Goal: Find specific page/section: Find specific page/section

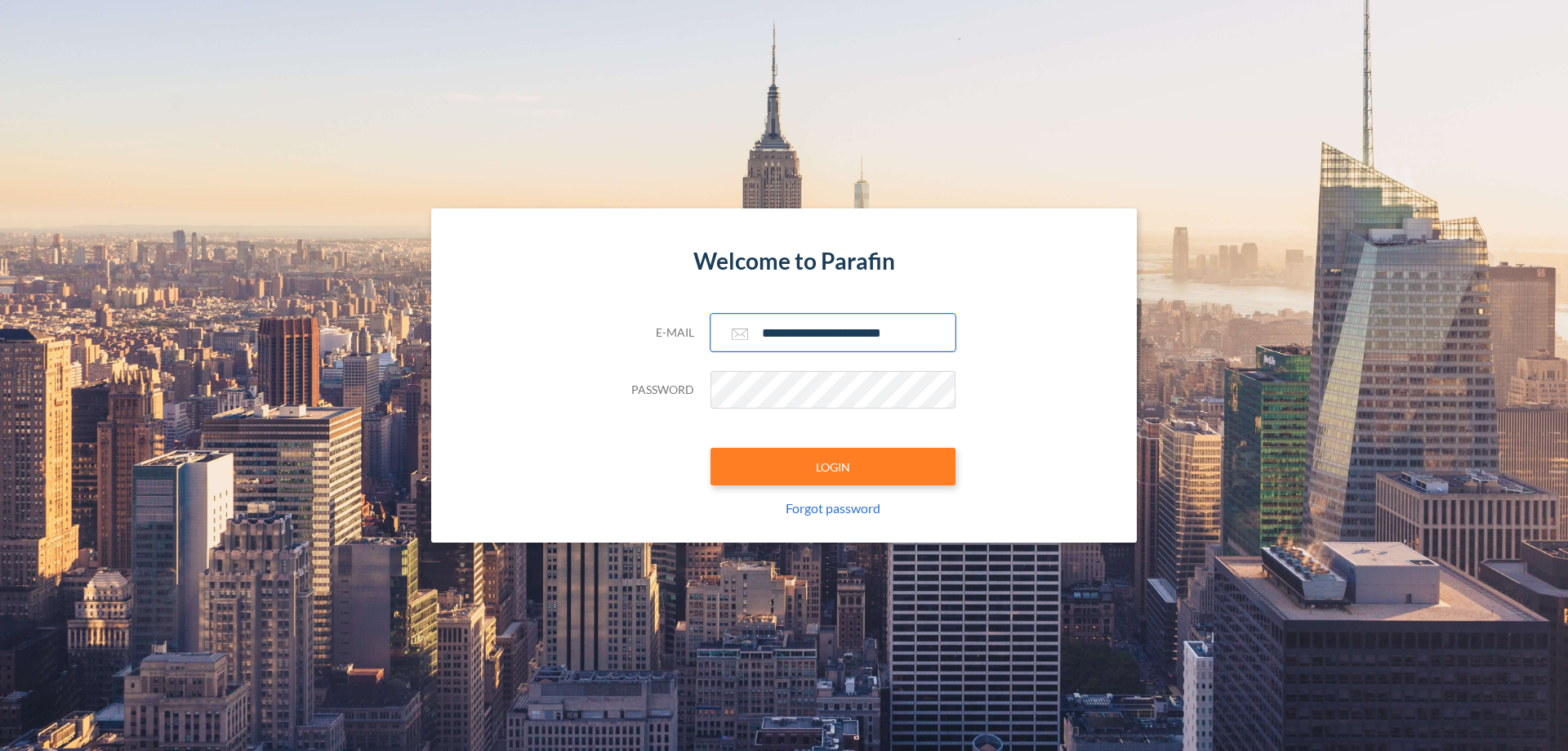
type input "**********"
click at [833, 467] on button "LOGIN" at bounding box center [833, 467] width 245 height 37
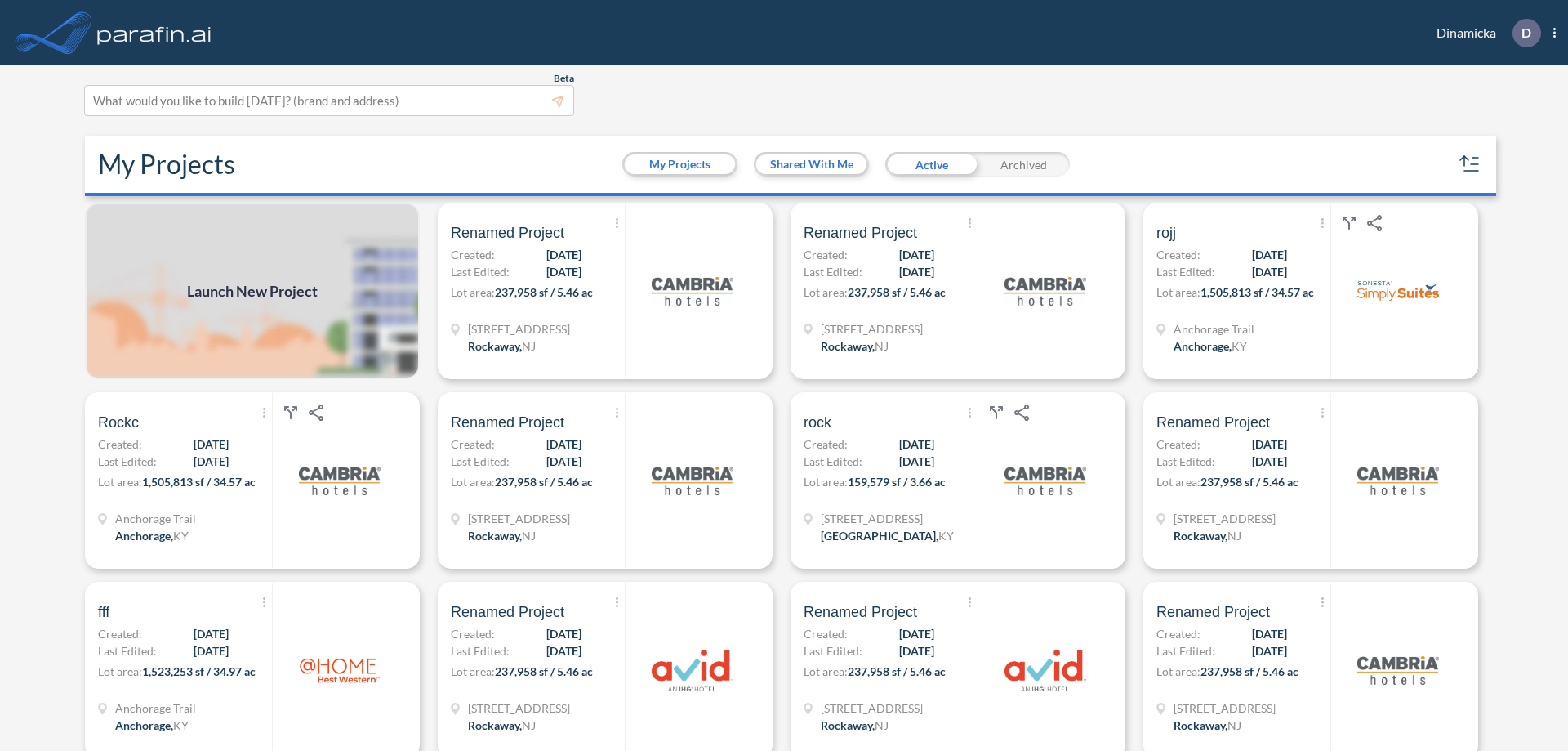
scroll to position [4, 0]
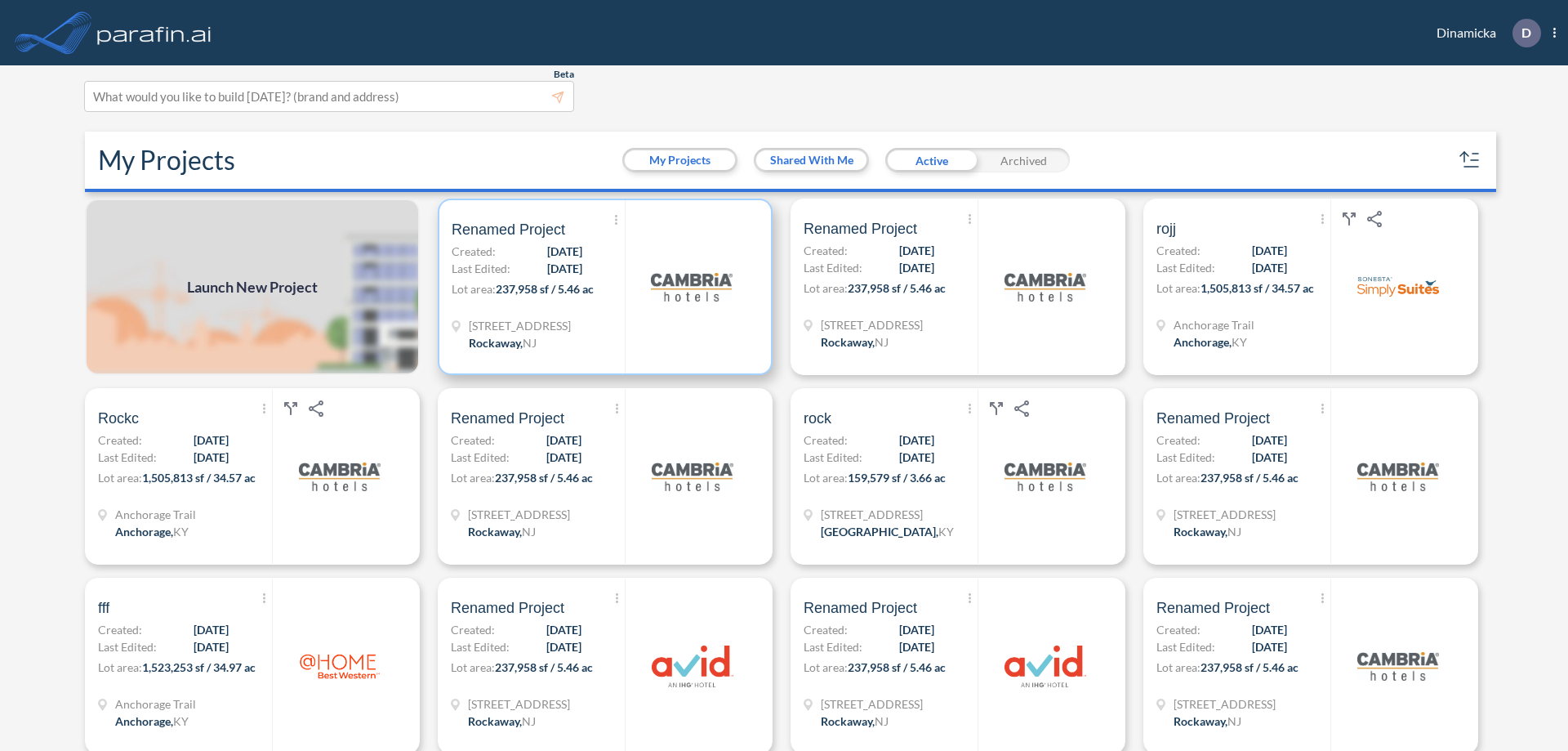
click at [602, 287] on p "Lot area: 237,958 sf / 5.46 ac" at bounding box center [538, 292] width 173 height 24
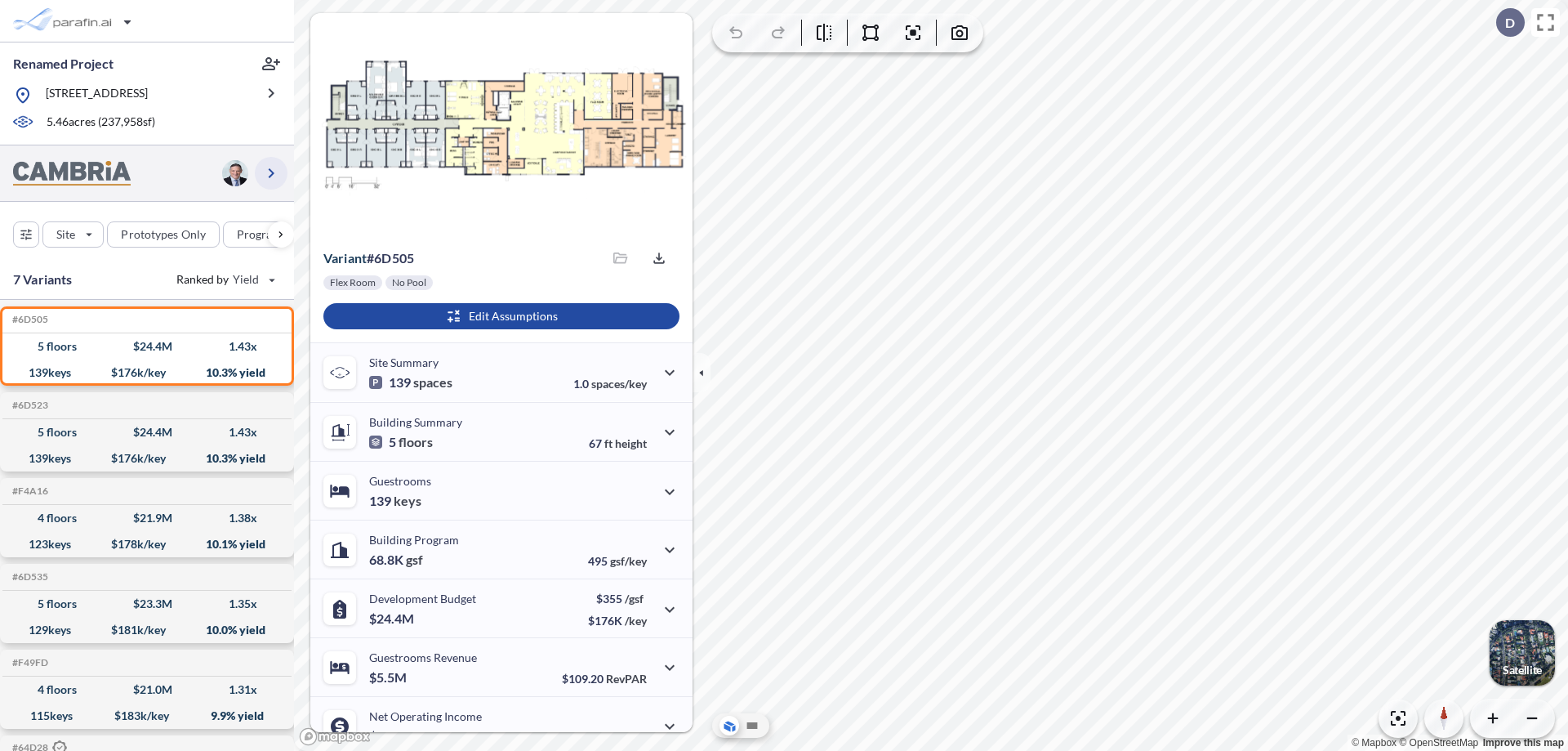
click at [272, 172] on icon "button" at bounding box center [271, 173] width 20 height 20
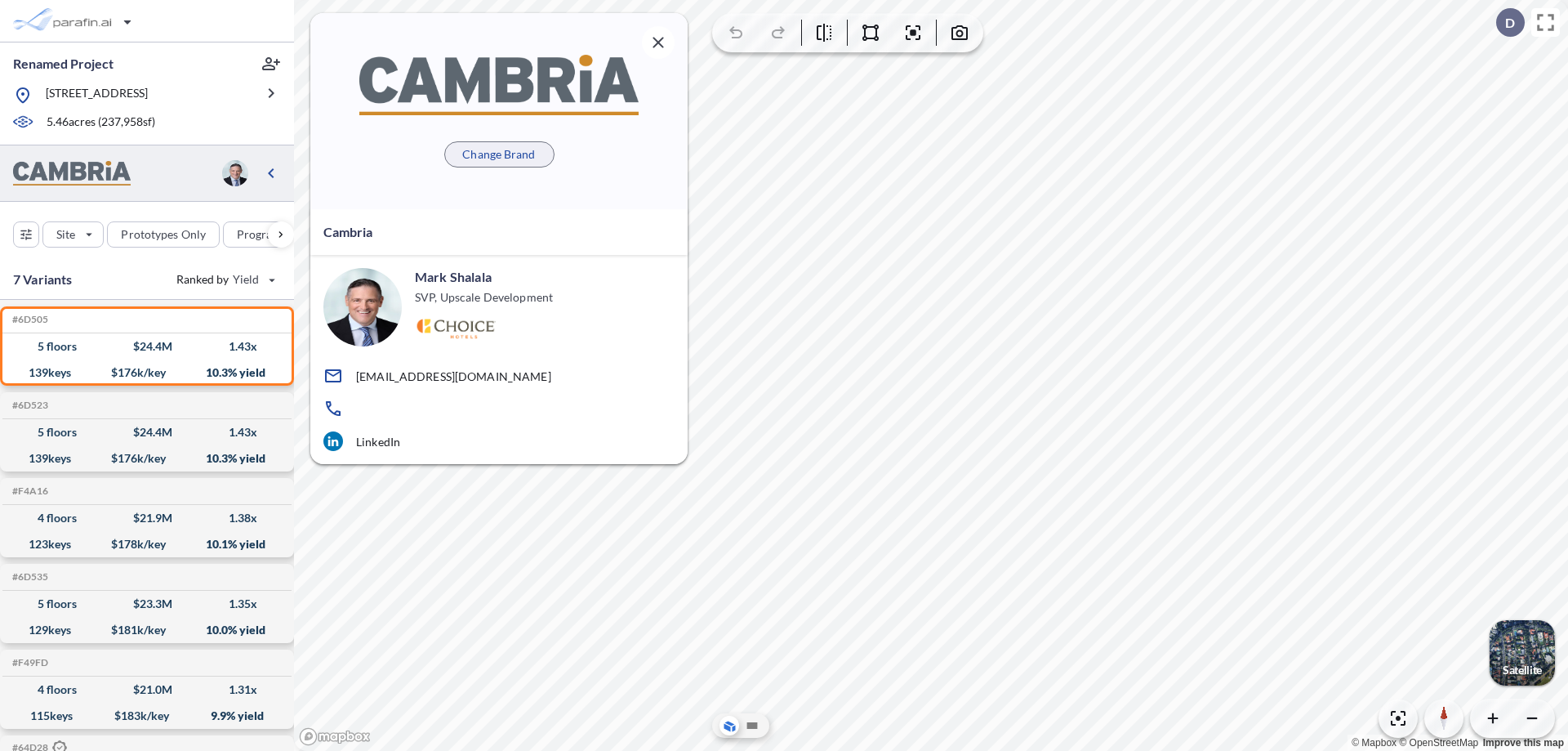
click at [499, 154] on p "Change Brand" at bounding box center [499, 154] width 73 height 16
